Goal: Find contact information: Obtain details needed to contact an individual or organization

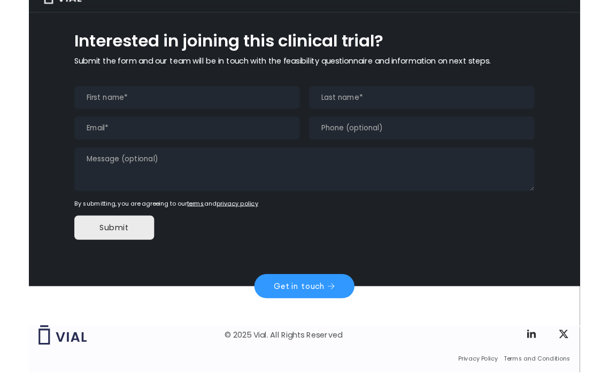
scroll to position [1039, 0]
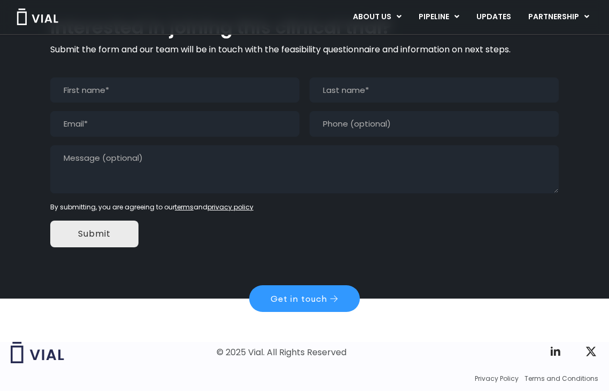
click at [305, 285] on link "Get in touch" at bounding box center [304, 298] width 111 height 27
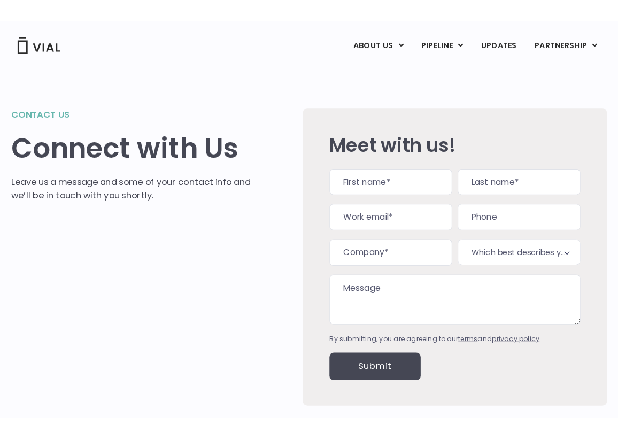
scroll to position [-19, 0]
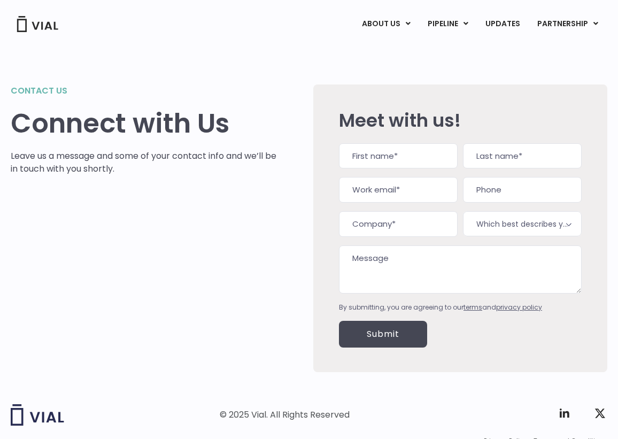
click at [390, 46] on link "ABOUT US" at bounding box center [404, 50] width 94 height 17
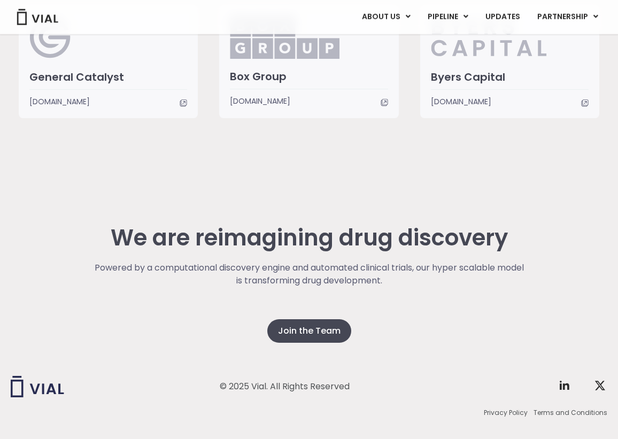
scroll to position [2742, 0]
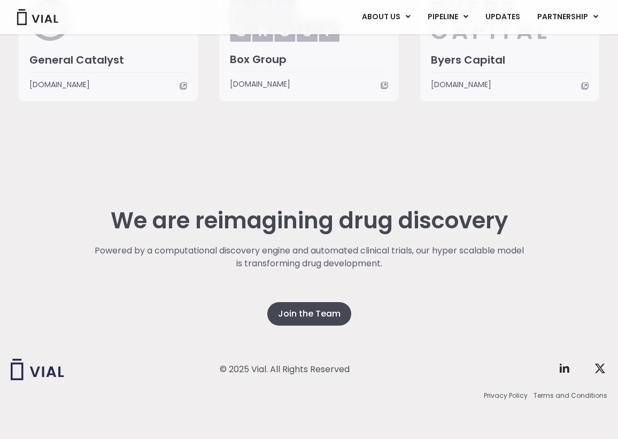
click at [26, 1] on div "ABOUT US ABOUT US CAREERS CONTACT US PIPELINE TL1A HLE PHASE 2 INHBE/ACTIVIN E …" at bounding box center [309, 17] width 596 height 34
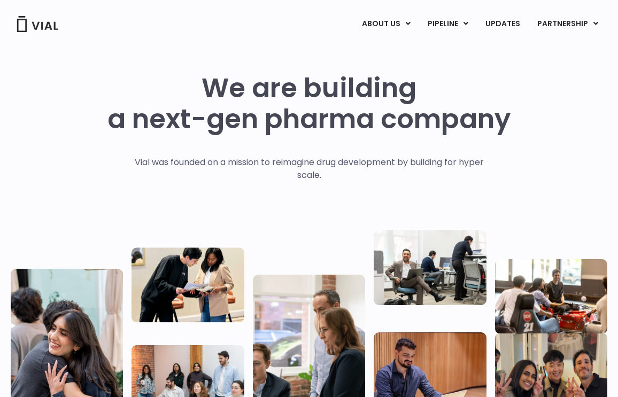
scroll to position [0, 0]
